Goal: Transaction & Acquisition: Purchase product/service

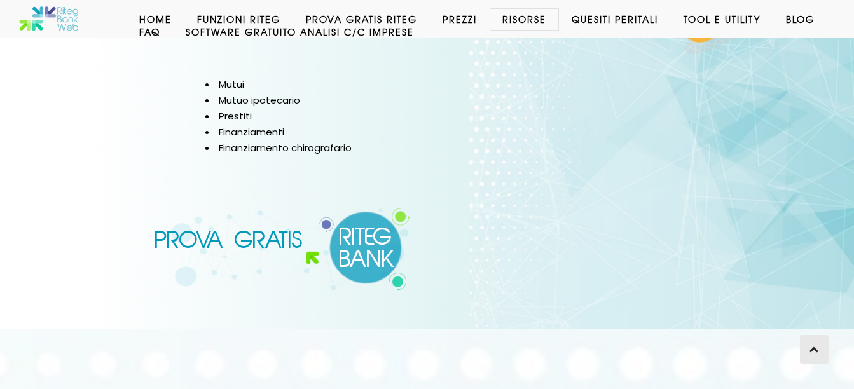
scroll to position [1049, 0]
click at [355, 242] on img at bounding box center [283, 251] width 258 height 84
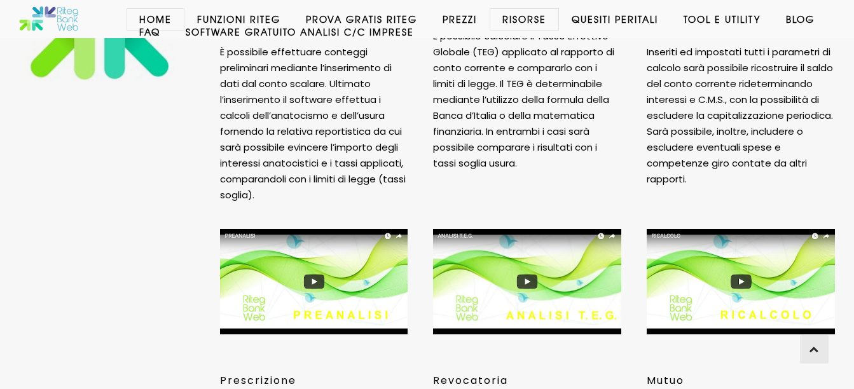
scroll to position [3627, 0]
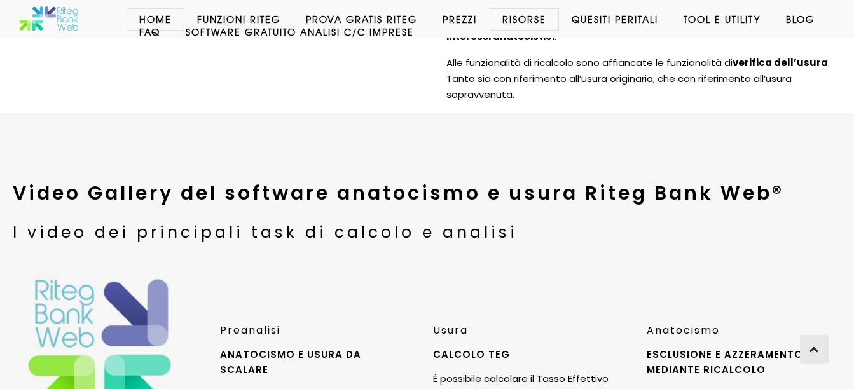
click at [448, 20] on link "Prezzi" at bounding box center [460, 19] width 60 height 13
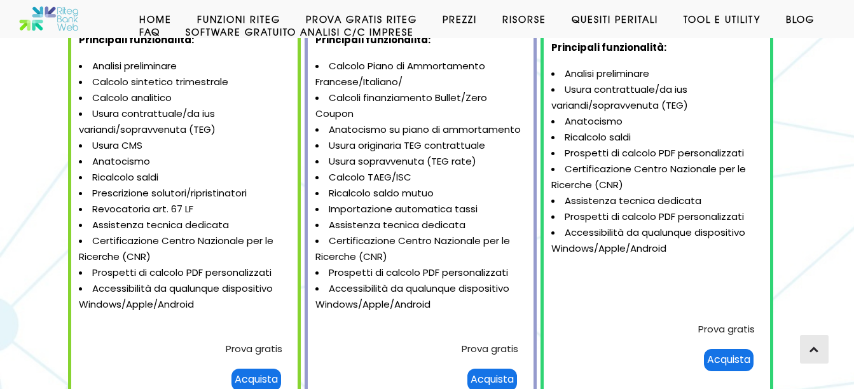
scroll to position [286, 0]
